Goal: Unclear

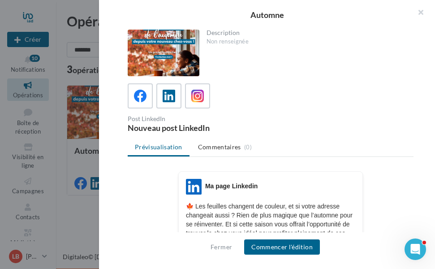
scroll to position [111, 0]
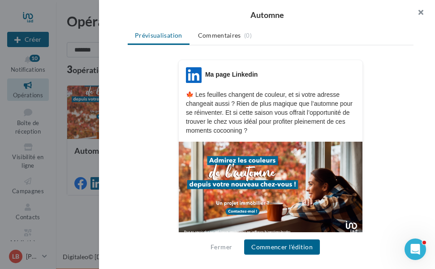
click at [420, 10] on button "button" at bounding box center [417, 13] width 36 height 27
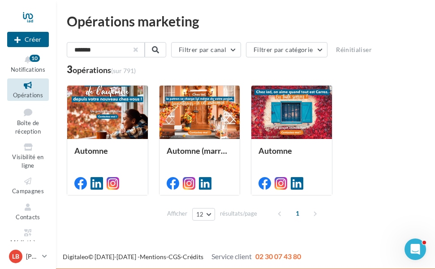
click at [137, 49] on button "button" at bounding box center [136, 50] width 4 height 4
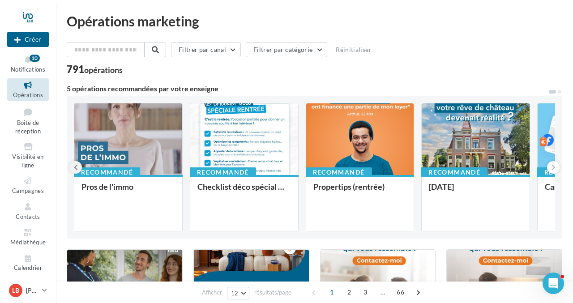
click at [75, 167] on icon at bounding box center [76, 167] width 4 height 9
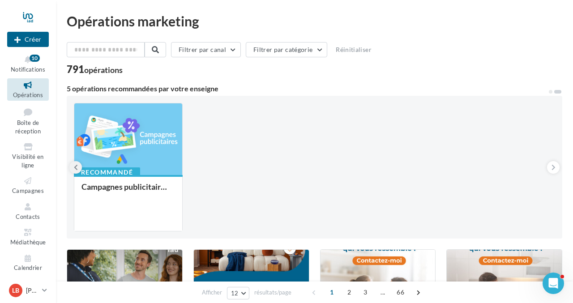
click at [75, 167] on icon at bounding box center [76, 167] width 4 height 9
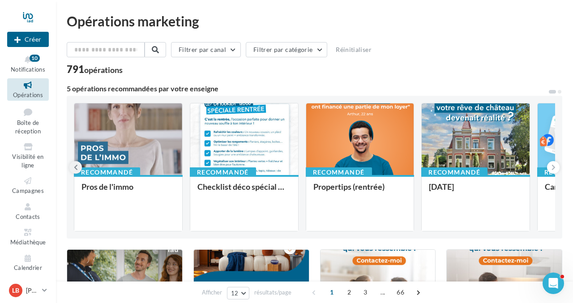
click at [75, 167] on icon at bounding box center [76, 167] width 4 height 9
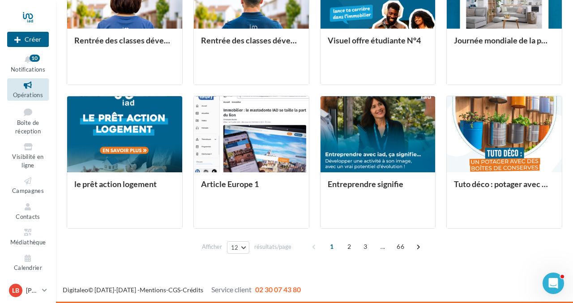
scroll to position [0, 0]
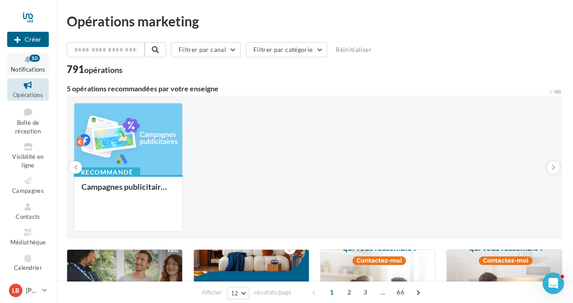
click at [35, 67] on span "Notifications" at bounding box center [28, 69] width 34 height 7
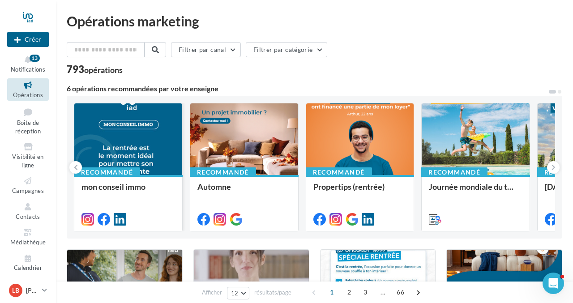
click at [145, 143] on div at bounding box center [128, 139] width 108 height 73
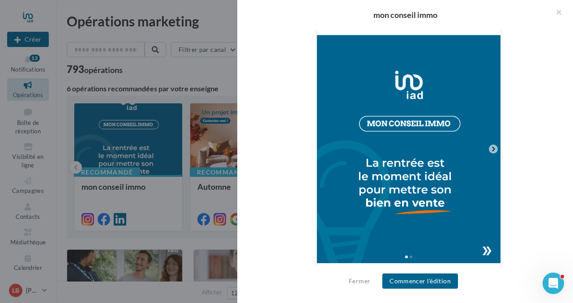
scroll to position [186, 0]
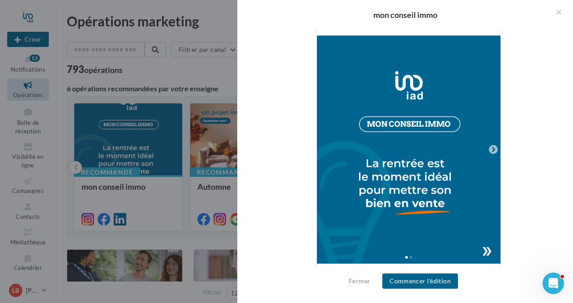
click at [494, 149] on icon at bounding box center [493, 149] width 3 height 4
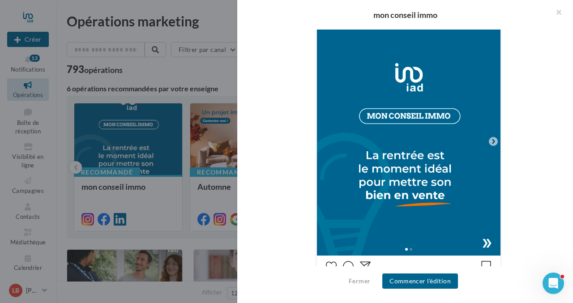
scroll to position [197, 0]
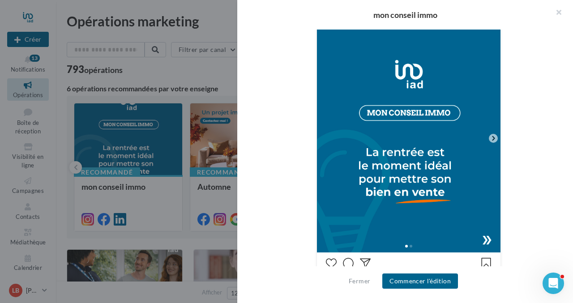
click at [492, 138] on icon at bounding box center [493, 138] width 8 height 8
click at [491, 244] on div at bounding box center [409, 245] width 184 height 14
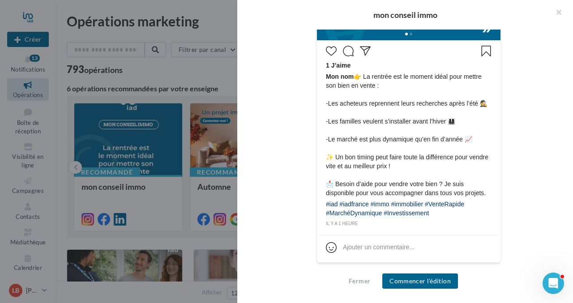
scroll to position [427, 0]
click at [559, 10] on button "button" at bounding box center [555, 13] width 36 height 27
